Goal: Task Accomplishment & Management: Use online tool/utility

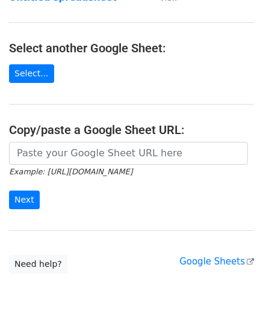
scroll to position [120, 0]
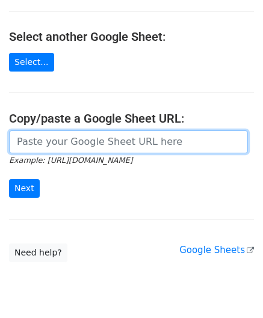
click at [44, 137] on input "url" at bounding box center [128, 142] width 239 height 23
paste input "[URL][DOMAIN_NAME]"
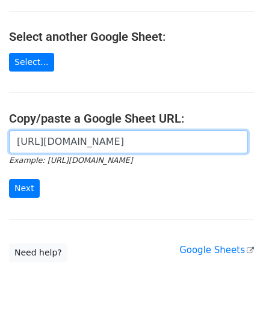
scroll to position [0, 260]
type input "[URL][DOMAIN_NAME]"
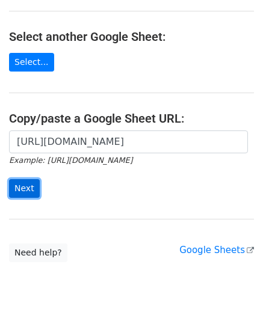
click at [33, 185] on input "Next" at bounding box center [24, 188] width 31 height 19
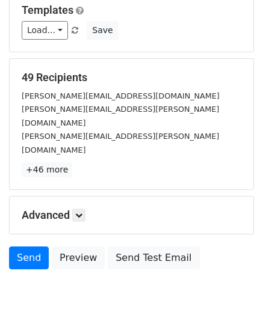
scroll to position [147, 0]
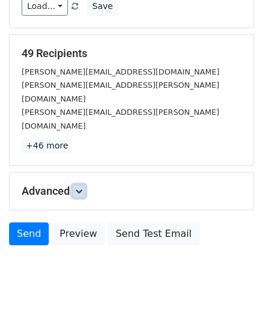
click at [82, 188] on icon at bounding box center [78, 191] width 7 height 7
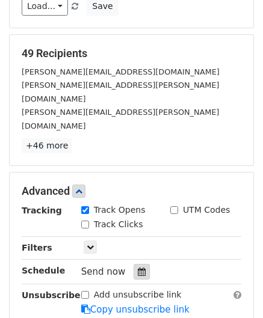
click at [138, 268] on icon at bounding box center [142, 272] width 8 height 8
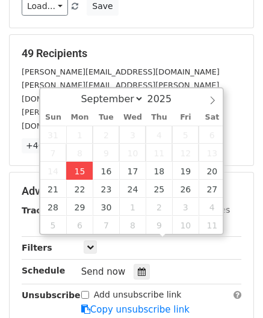
type input "[DATE] 12:00"
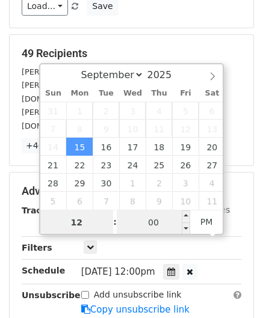
paste input "1"
type input "11"
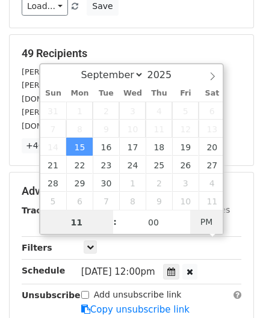
type input "[DATE] 11:00"
click at [211, 222] on span "PM" at bounding box center [206, 222] width 33 height 24
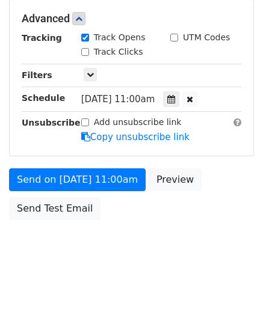
scroll to position [293, 0]
